Goal: Check status

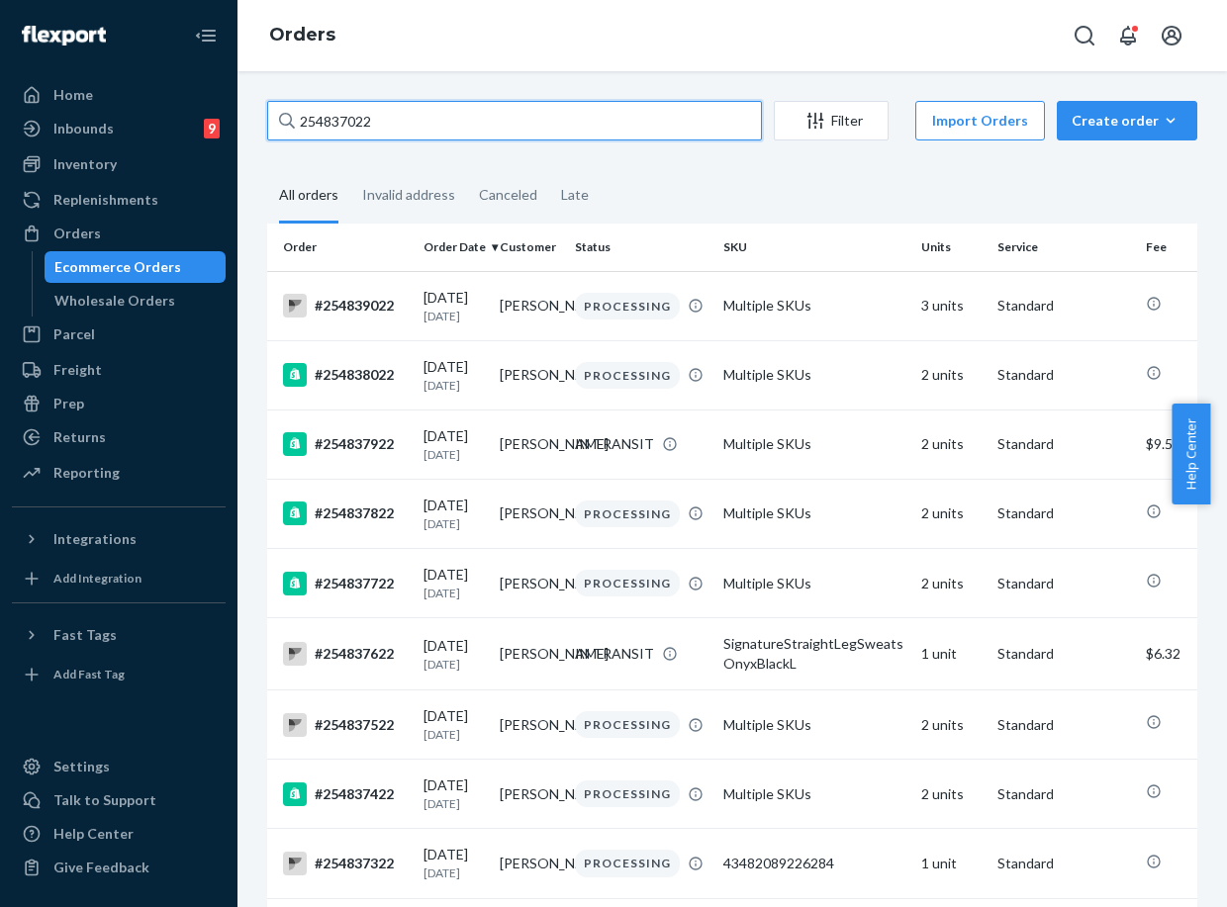
click at [329, 121] on input "254837022" at bounding box center [514, 121] width 495 height 40
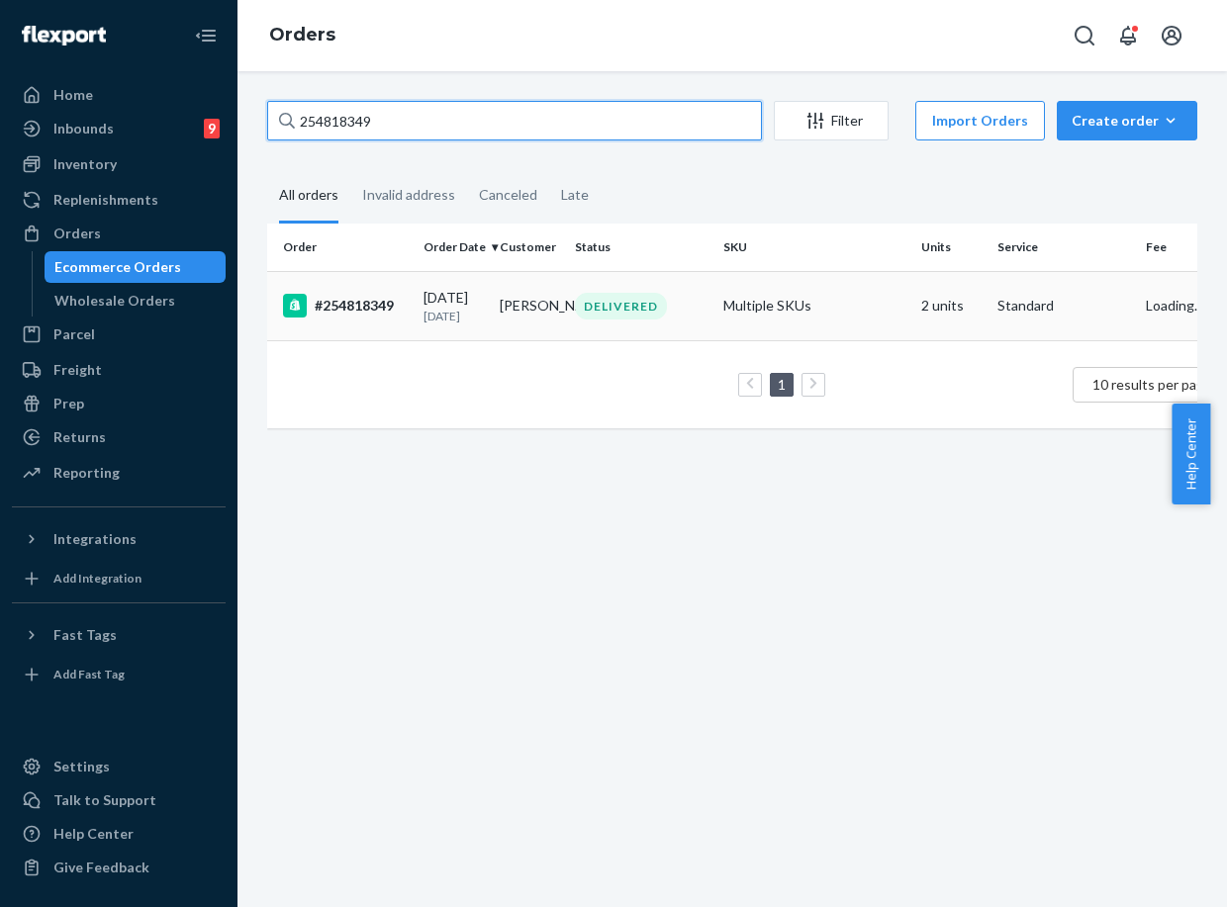
type input "254818349"
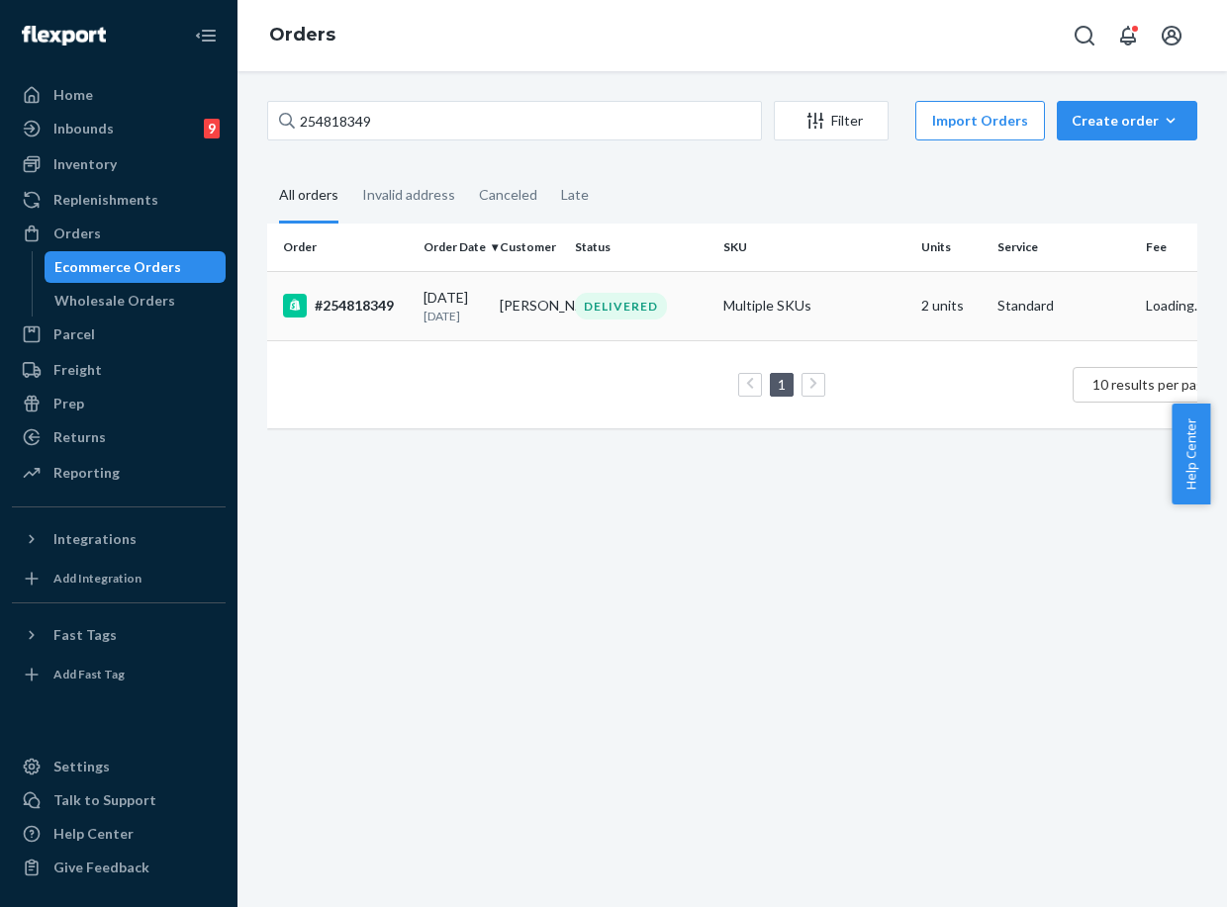
click at [508, 315] on td "[PERSON_NAME]" at bounding box center [530, 305] width 76 height 69
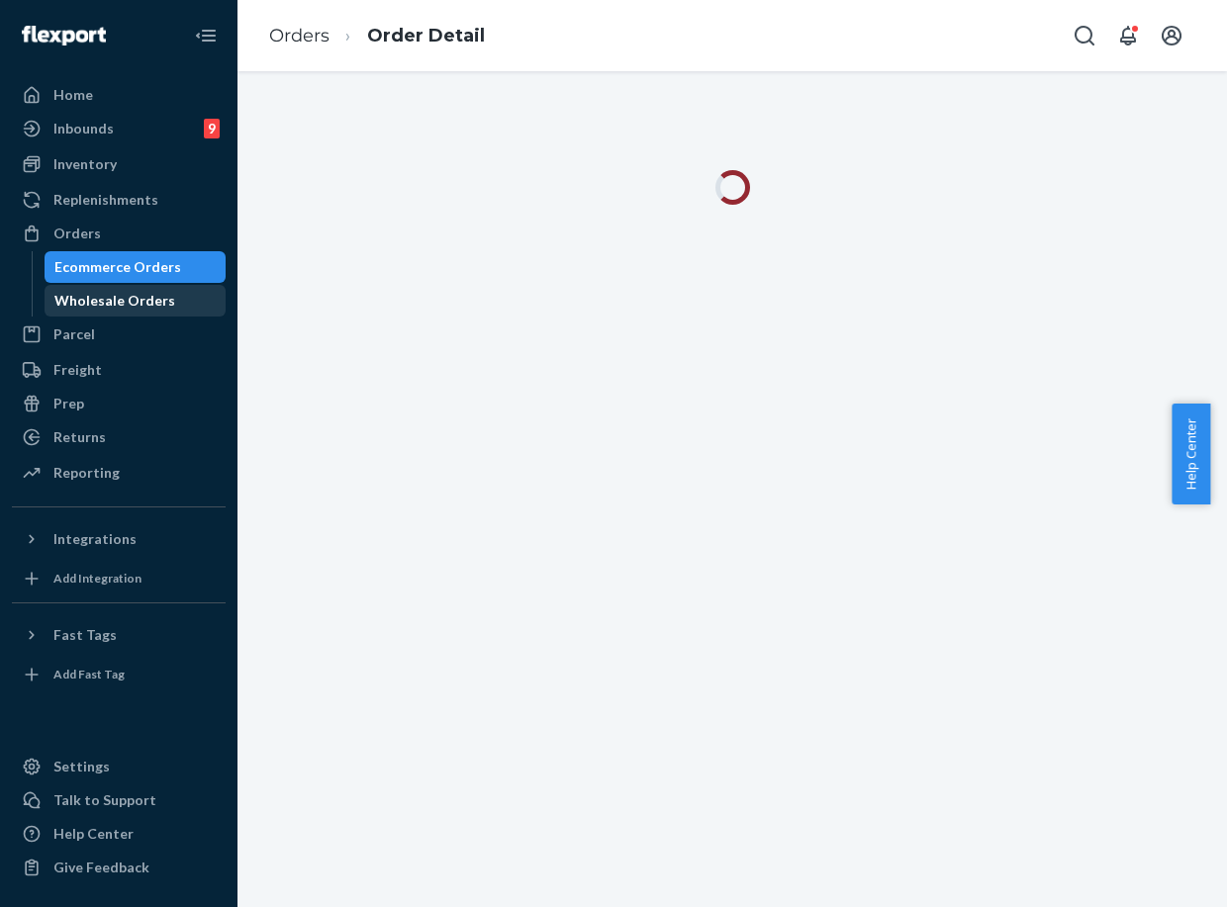
click at [139, 300] on div "Wholesale Orders" at bounding box center [114, 301] width 121 height 20
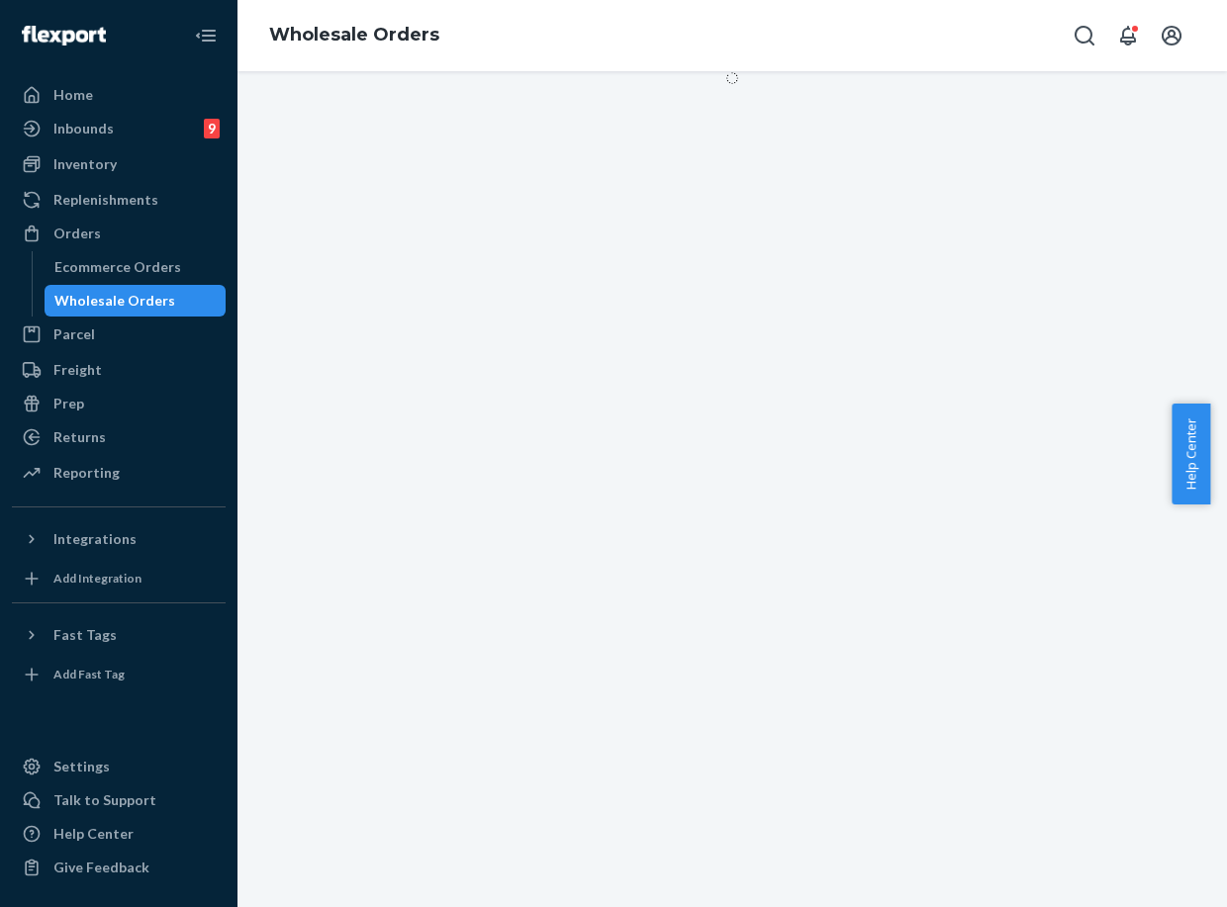
click at [119, 249] on div "Orders Ecommerce Orders Wholesale Orders" at bounding box center [119, 267] width 214 height 99
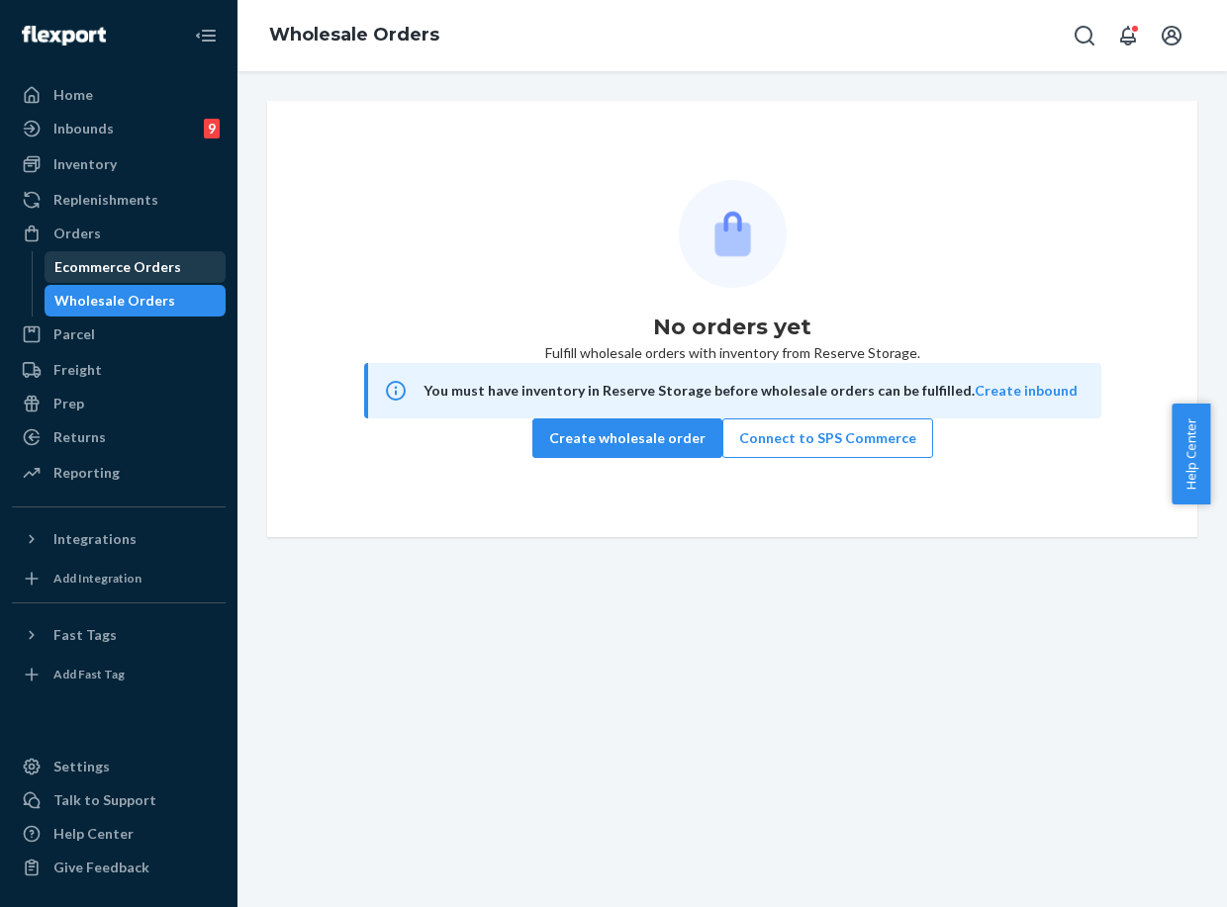
click at [135, 262] on div "Ecommerce Orders" at bounding box center [117, 267] width 127 height 20
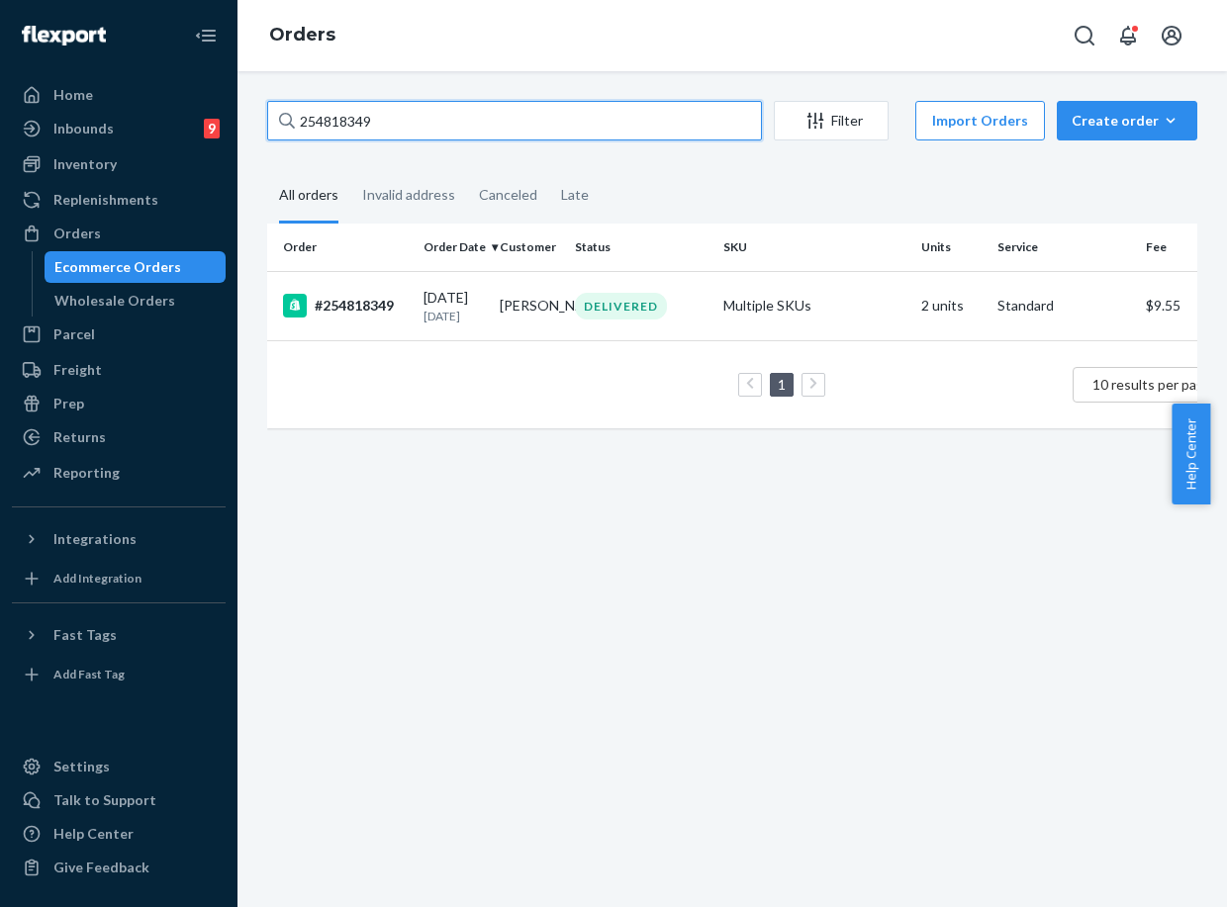
click at [340, 127] on input "254818349" at bounding box center [514, 121] width 495 height 40
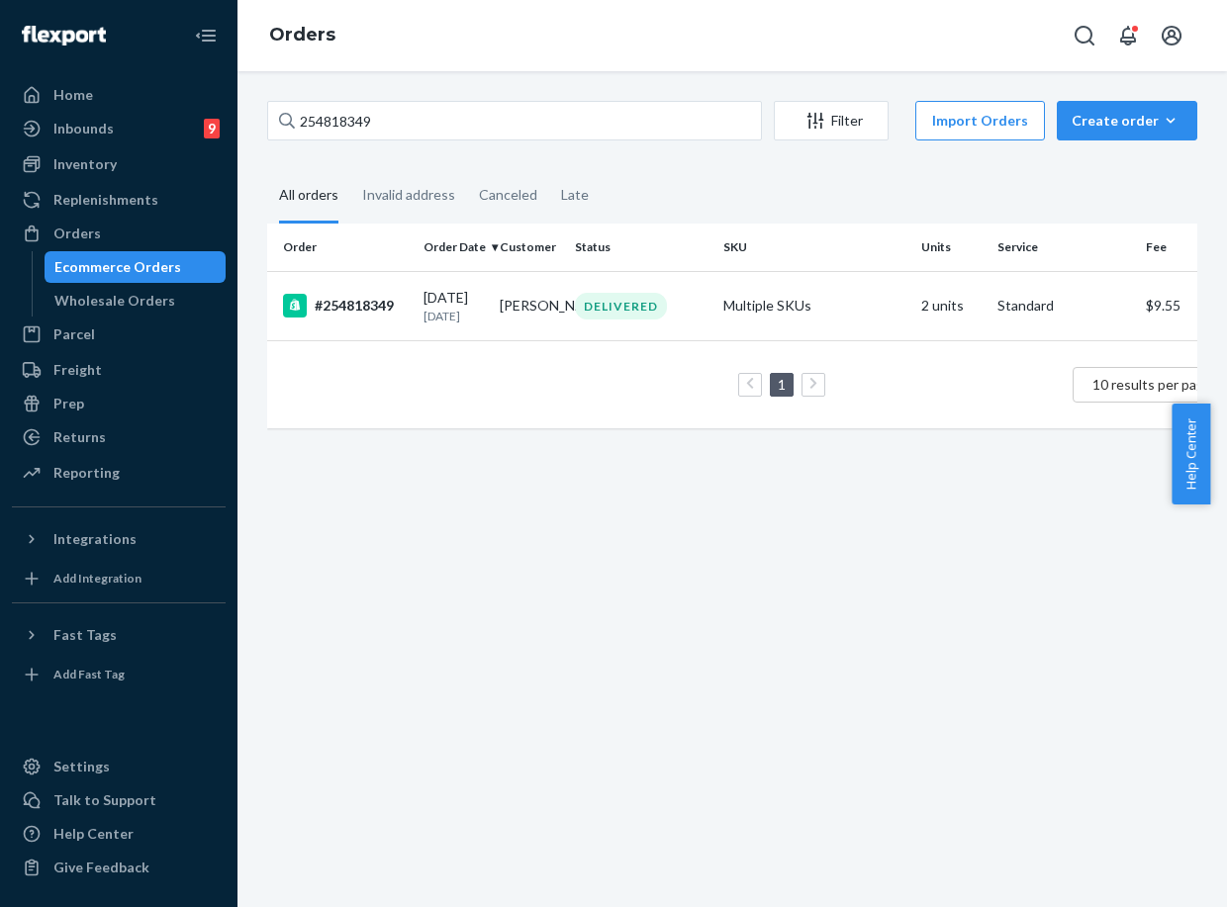
drag, startPoint x: 419, startPoint y: 308, endPoint x: 417, endPoint y: 296, distance: 12.0
click at [419, 307] on td "[DATE] [DATE]" at bounding box center [454, 305] width 76 height 69
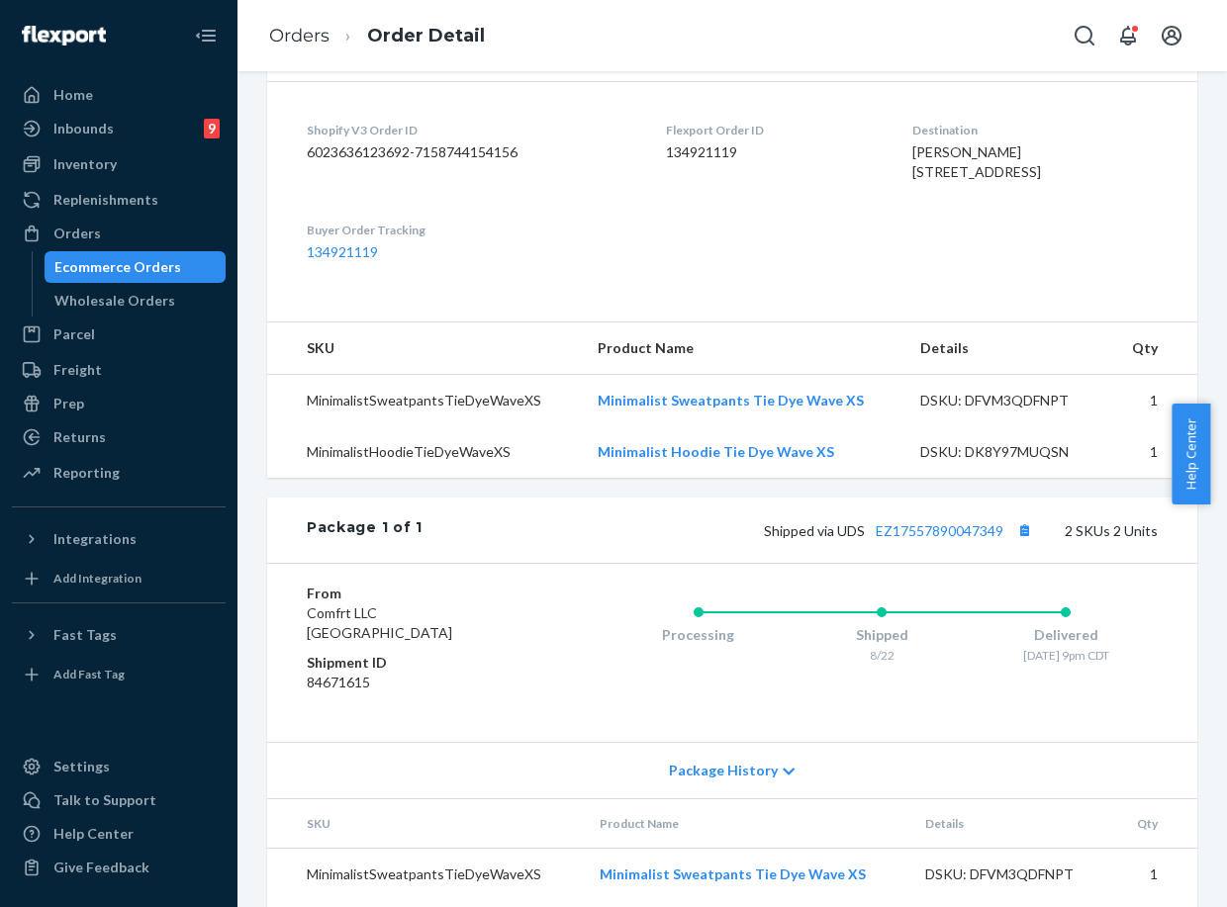
scroll to position [578, 0]
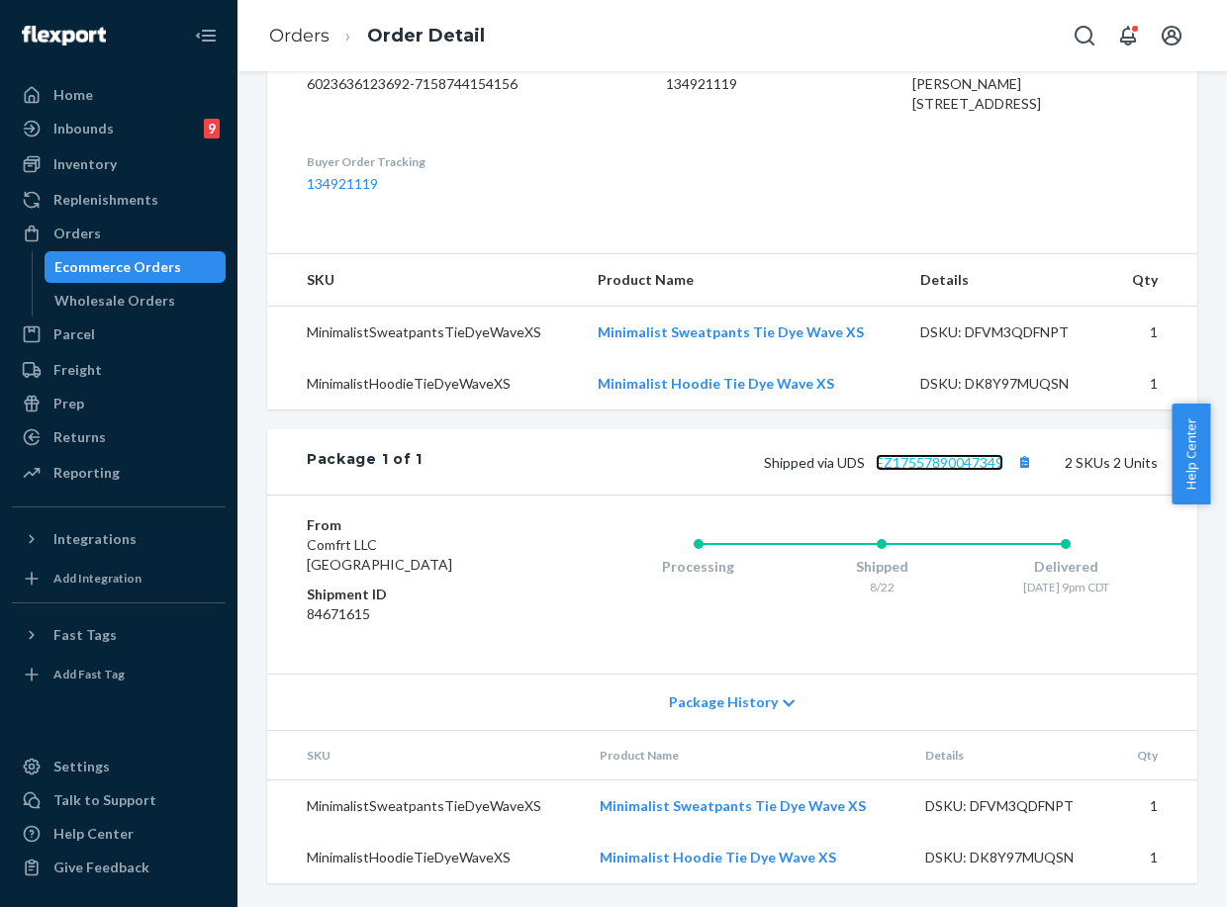
click at [937, 463] on link "EZ17557890047349" at bounding box center [940, 462] width 128 height 17
click at [305, 43] on link "Orders" at bounding box center [299, 36] width 60 height 22
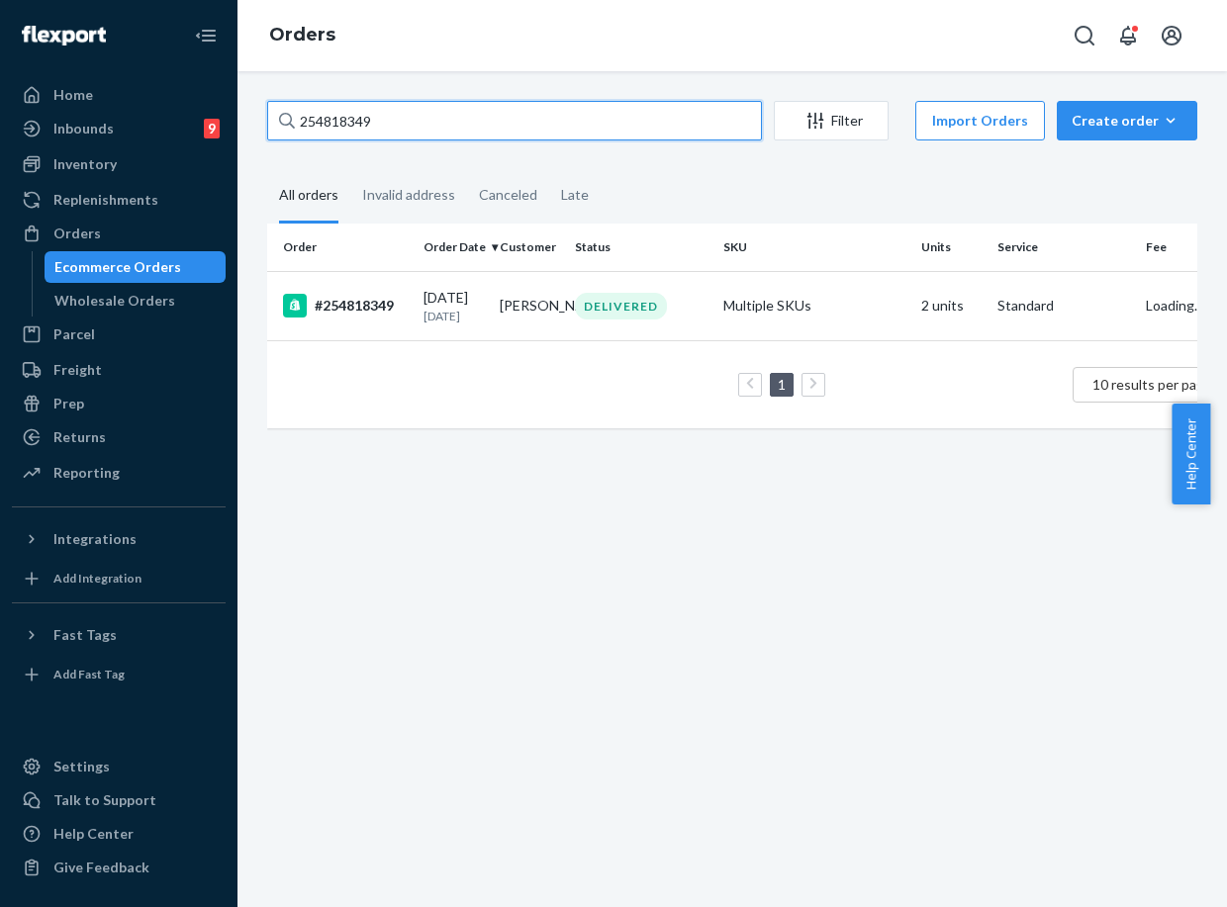
click at [380, 134] on input "254818349" at bounding box center [514, 121] width 495 height 40
paste input "755464"
type input "254755464"
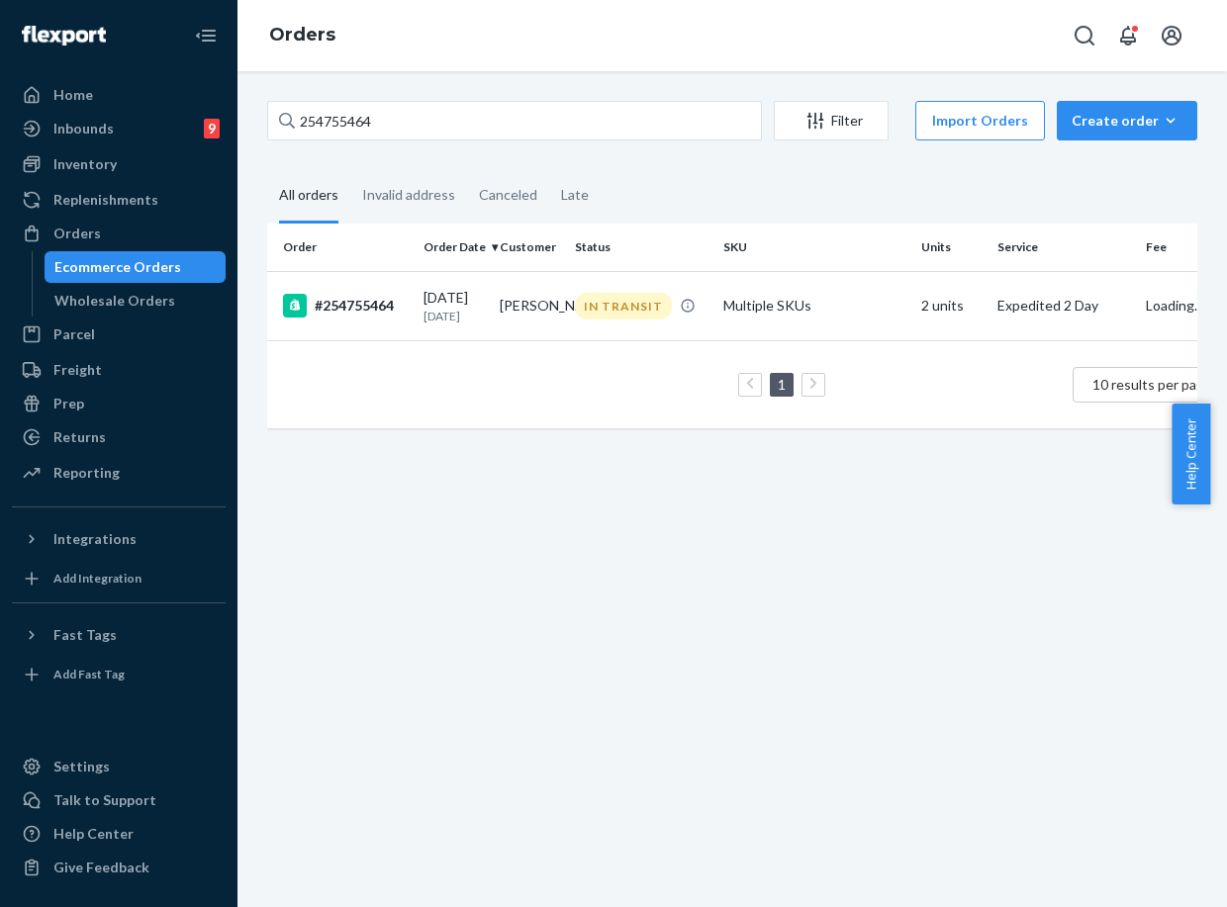
click at [449, 317] on p "[DATE]" at bounding box center [453, 316] width 60 height 17
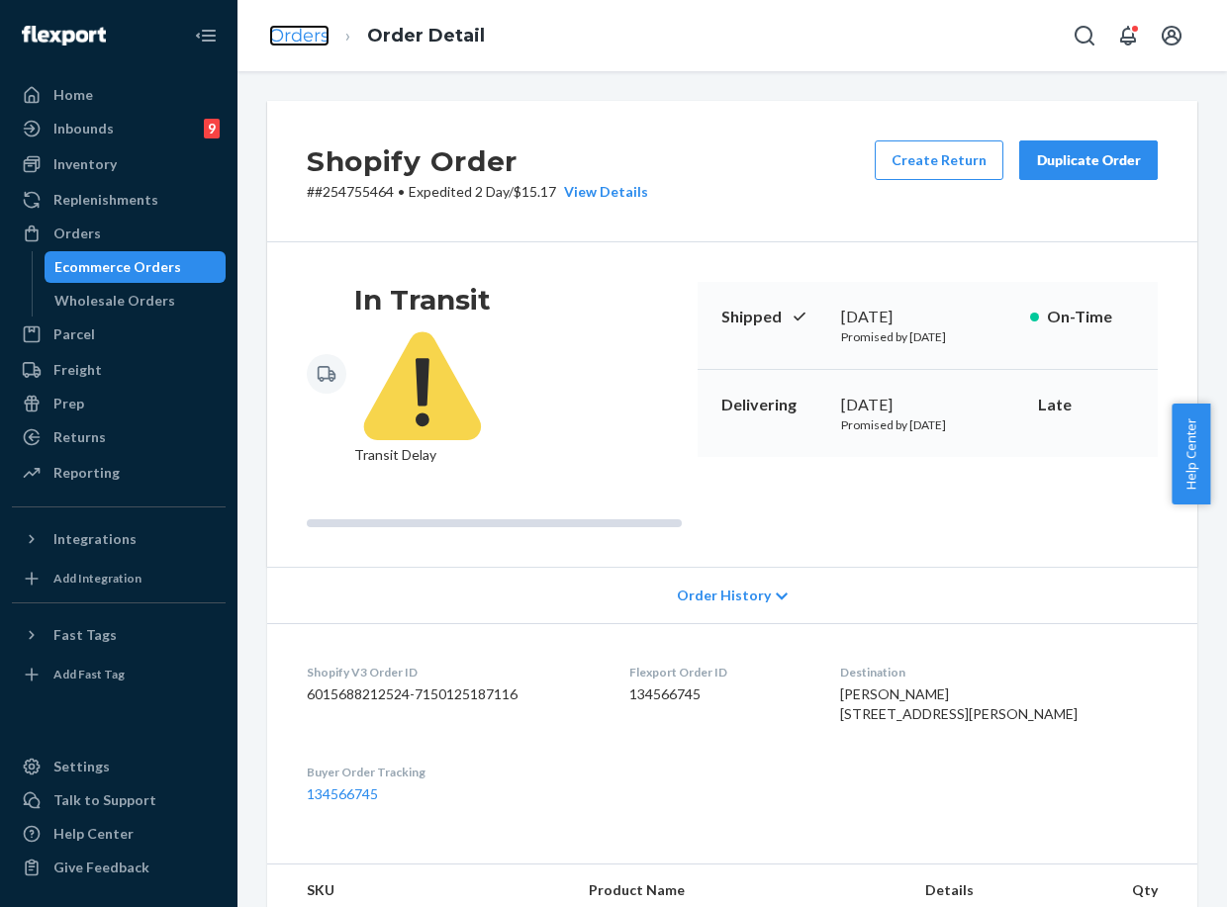
click at [299, 44] on link "Orders" at bounding box center [299, 36] width 60 height 22
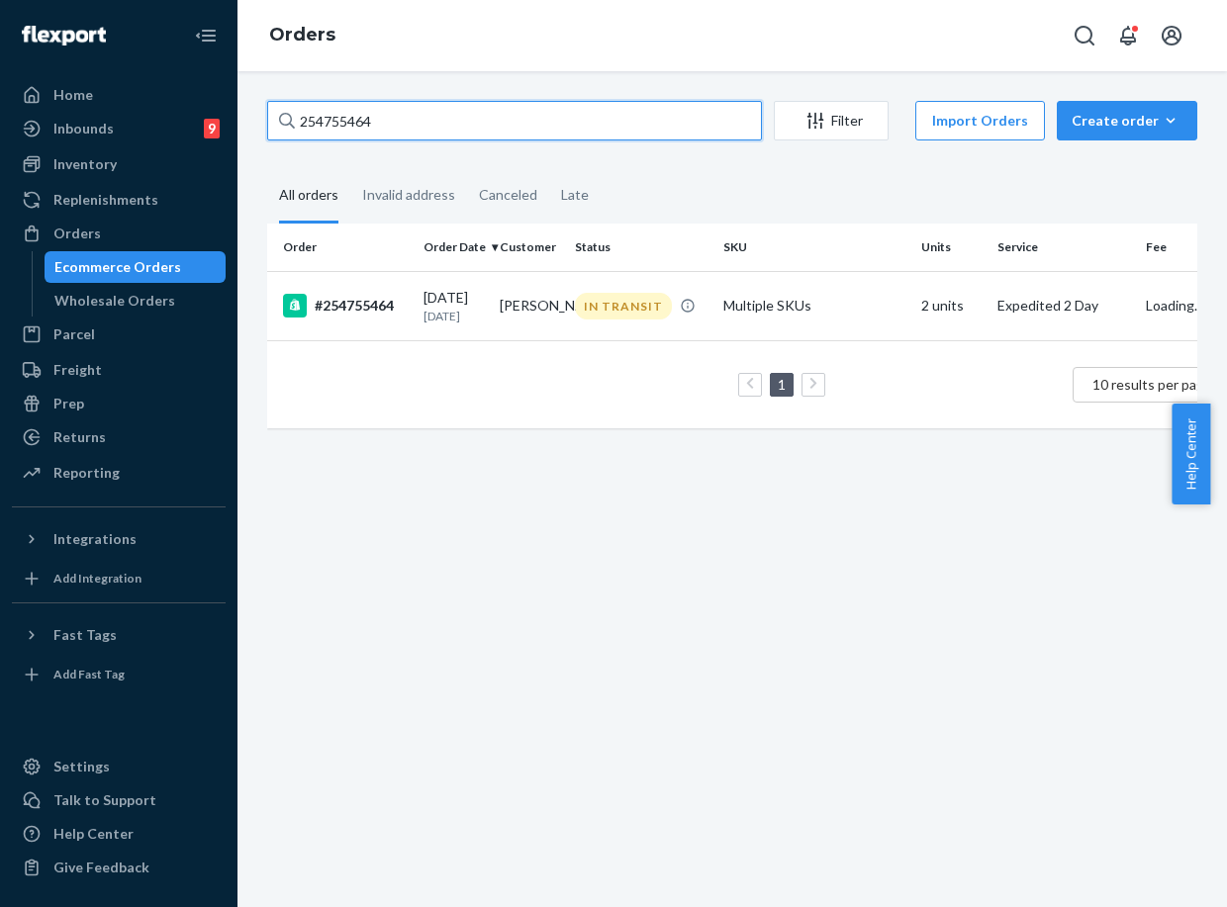
click at [340, 113] on input "254755464" at bounding box center [514, 121] width 495 height 40
paste input "837232"
click at [334, 128] on input "254837232" at bounding box center [514, 121] width 495 height 40
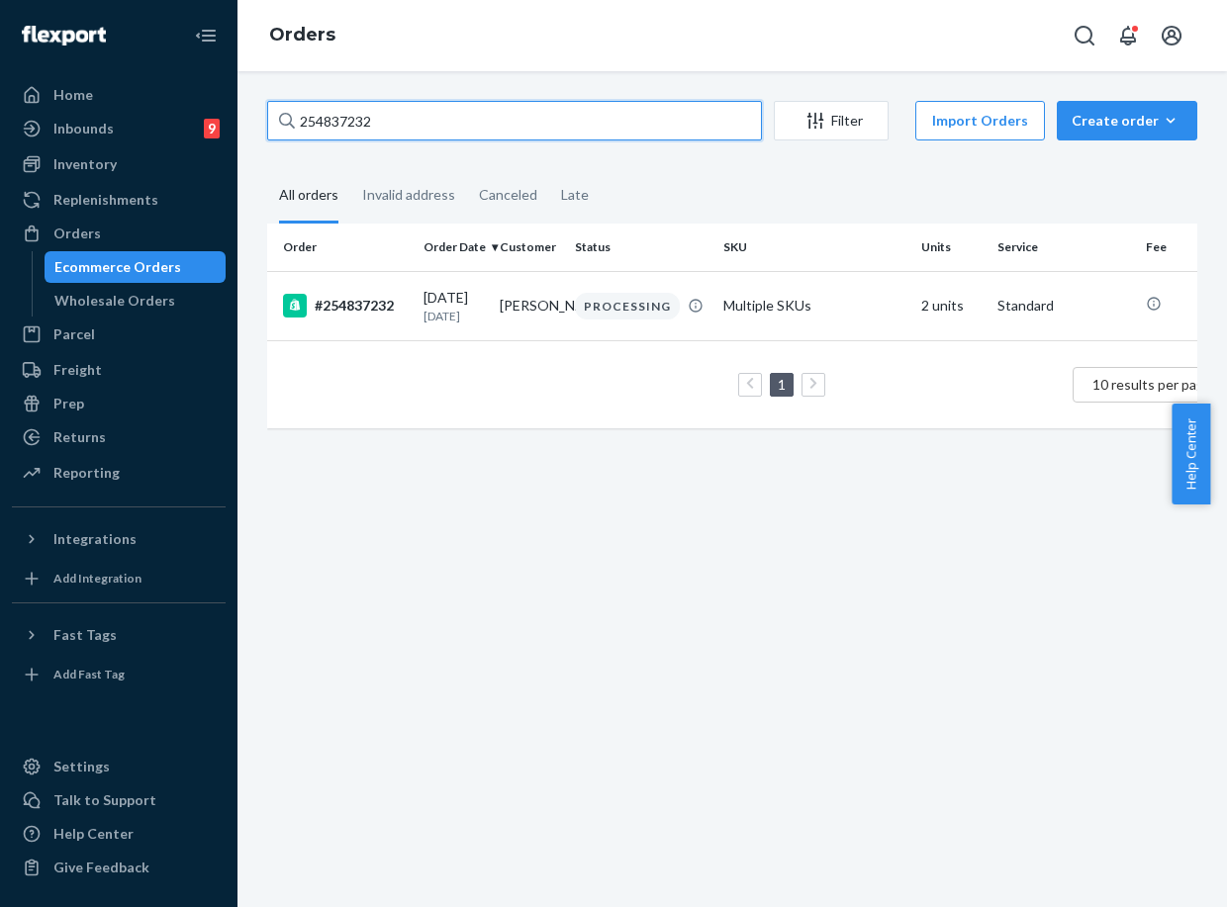
paste input "530"
click at [339, 122] on input "254837530" at bounding box center [514, 121] width 495 height 40
paste input "692"
type input "254837692"
